Goal: Contribute content

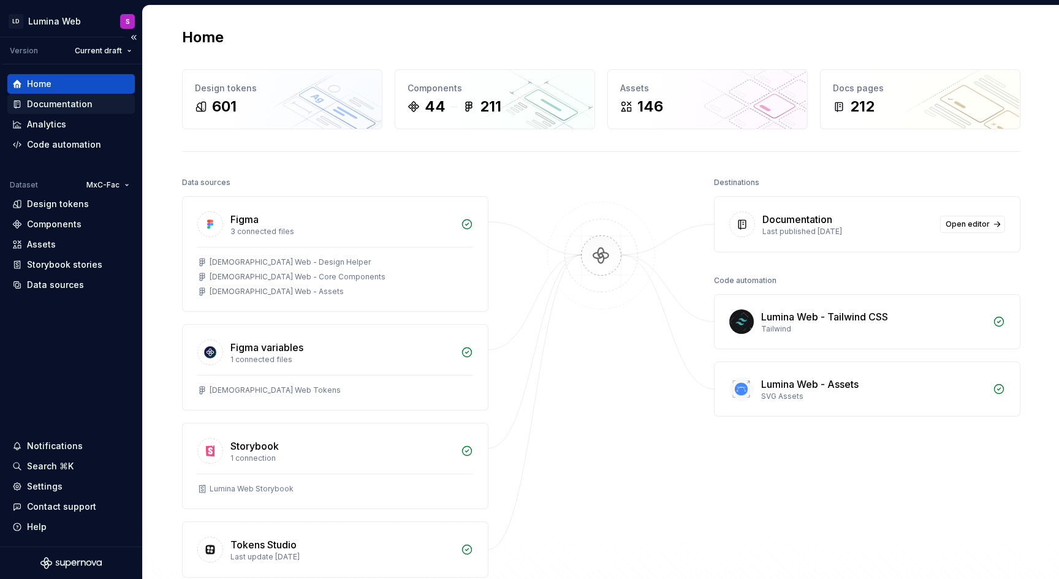
click at [59, 108] on div "Documentation" at bounding box center [60, 104] width 66 height 12
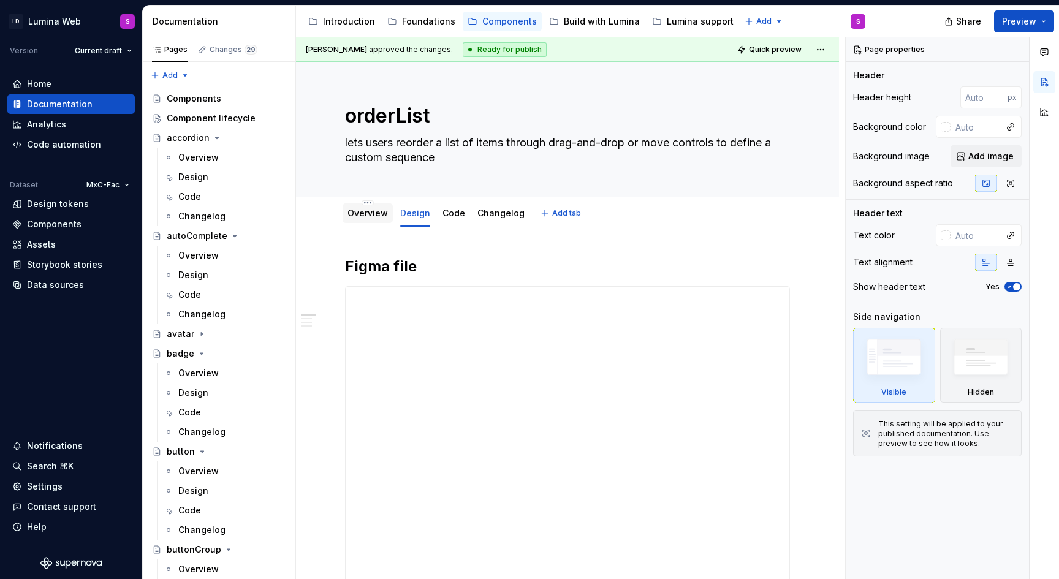
click at [362, 210] on link "Overview" at bounding box center [367, 213] width 40 height 10
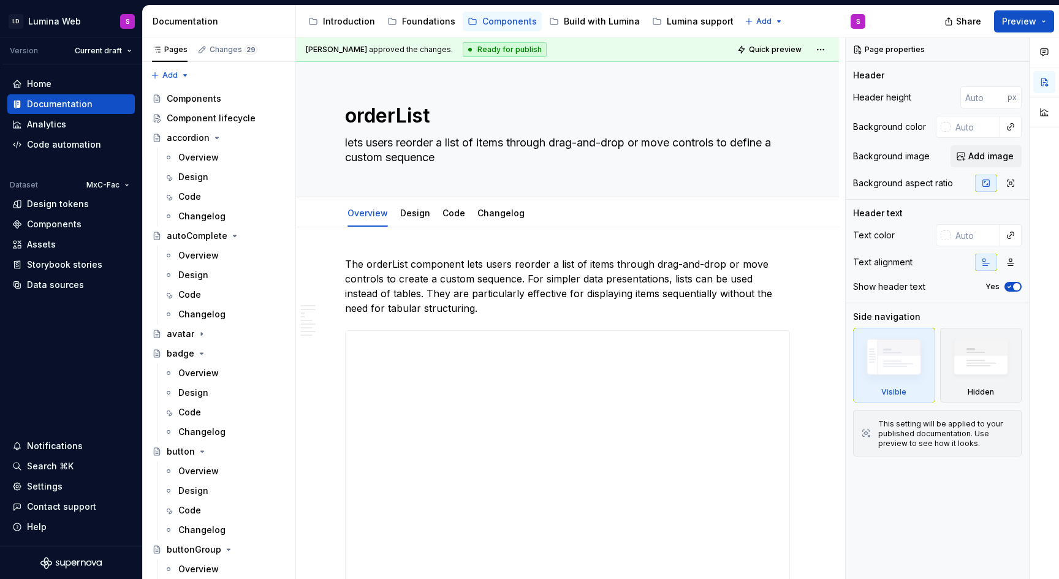
type textarea "*"
